Goal: Navigation & Orientation: Find specific page/section

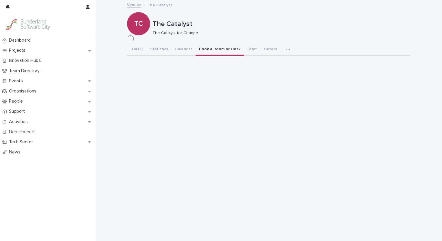
click at [17, 176] on div "Dashboard Projects Innovation Hubs Team Directory Events Organisations People S…" at bounding box center [48, 138] width 96 height 206
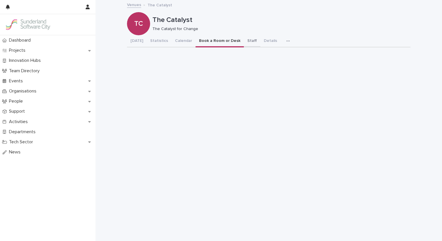
click at [244, 44] on button "Staff" at bounding box center [252, 41] width 16 height 12
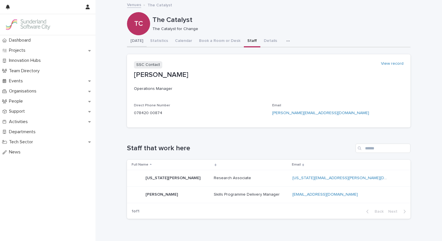
click at [126, 41] on div "Loading... Saving… Loading... Saving… The Catalyst TC The Catalyst The Catalyst…" at bounding box center [268, 120] width 289 height 238
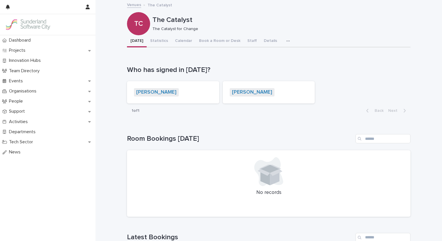
click at [133, 4] on link "Venues" at bounding box center [134, 4] width 14 height 7
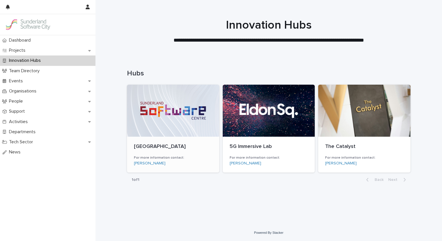
click at [174, 117] on div at bounding box center [173, 111] width 92 height 52
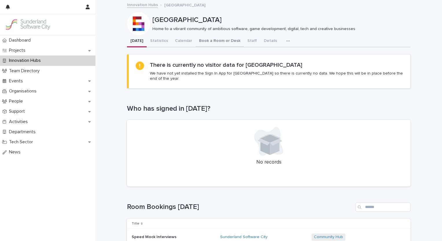
click at [244, 39] on button "Staff" at bounding box center [252, 41] width 16 height 12
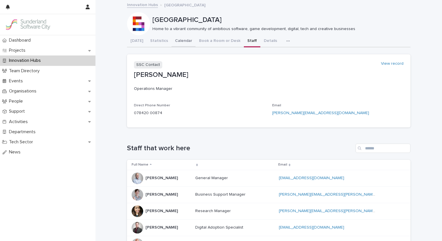
click at [187, 40] on button "Calendar" at bounding box center [184, 41] width 24 height 12
